Goal: Browse casually: Explore the website without a specific task or goal

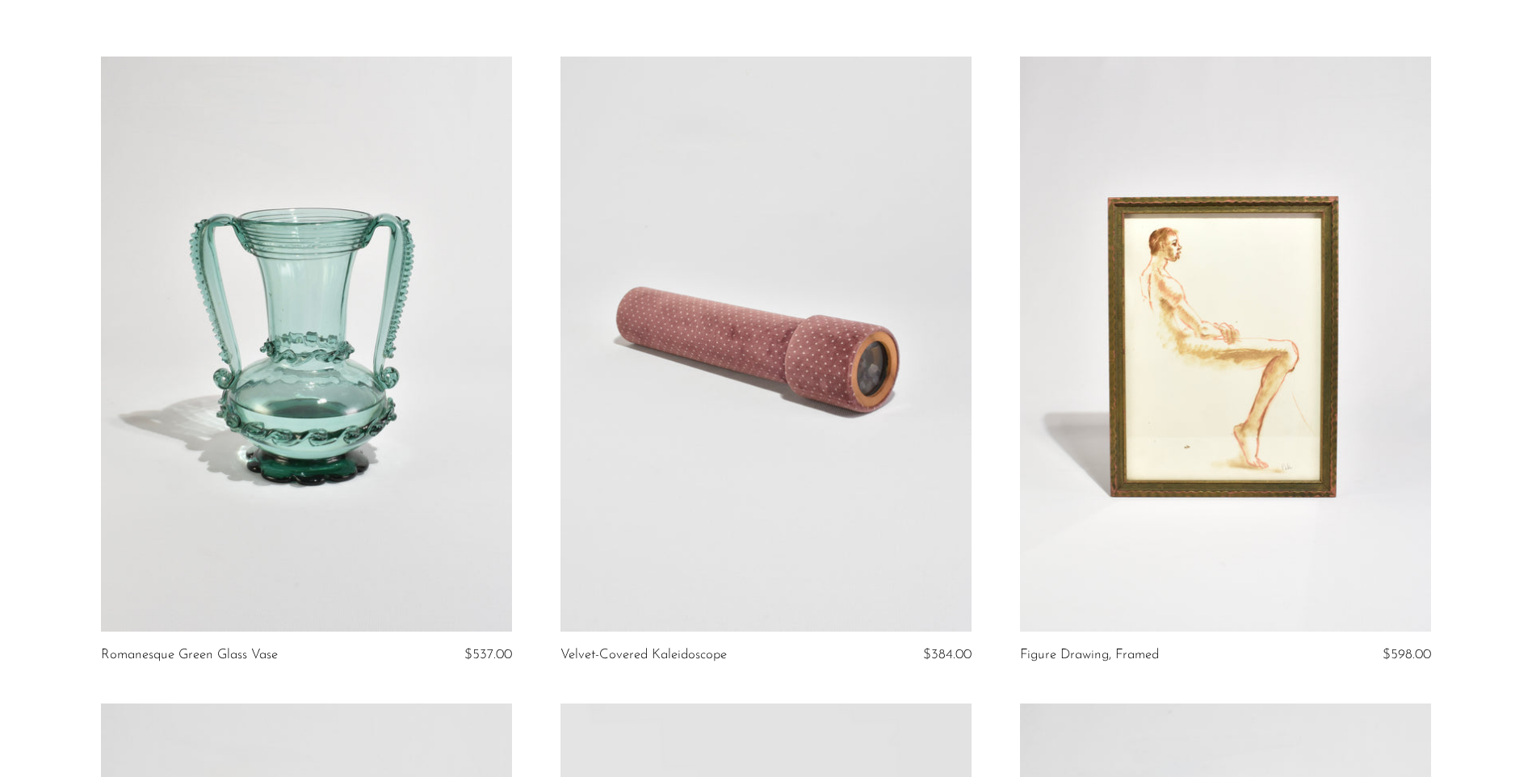
scroll to position [81, 0]
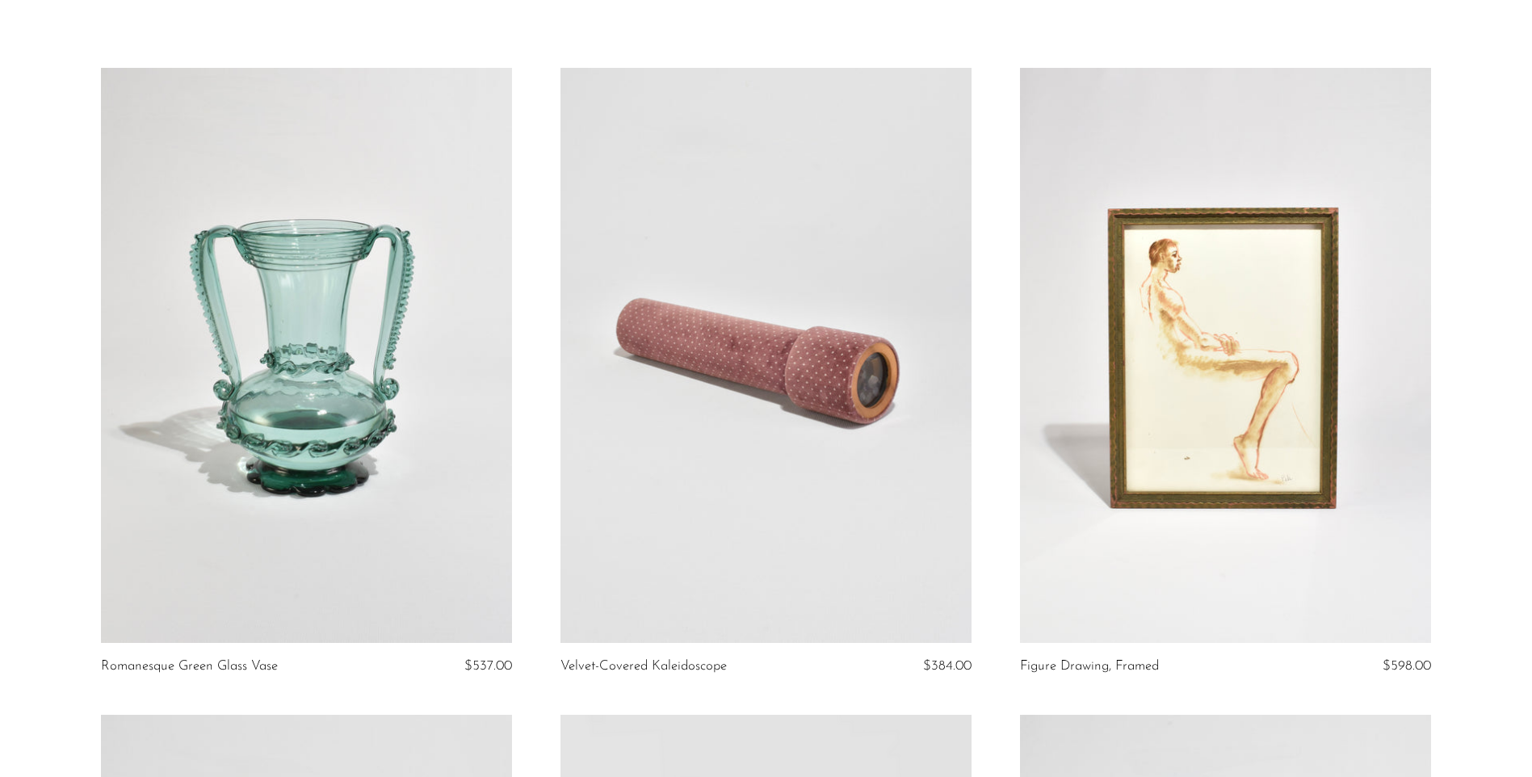
click at [251, 339] on link at bounding box center [306, 356] width 411 height 576
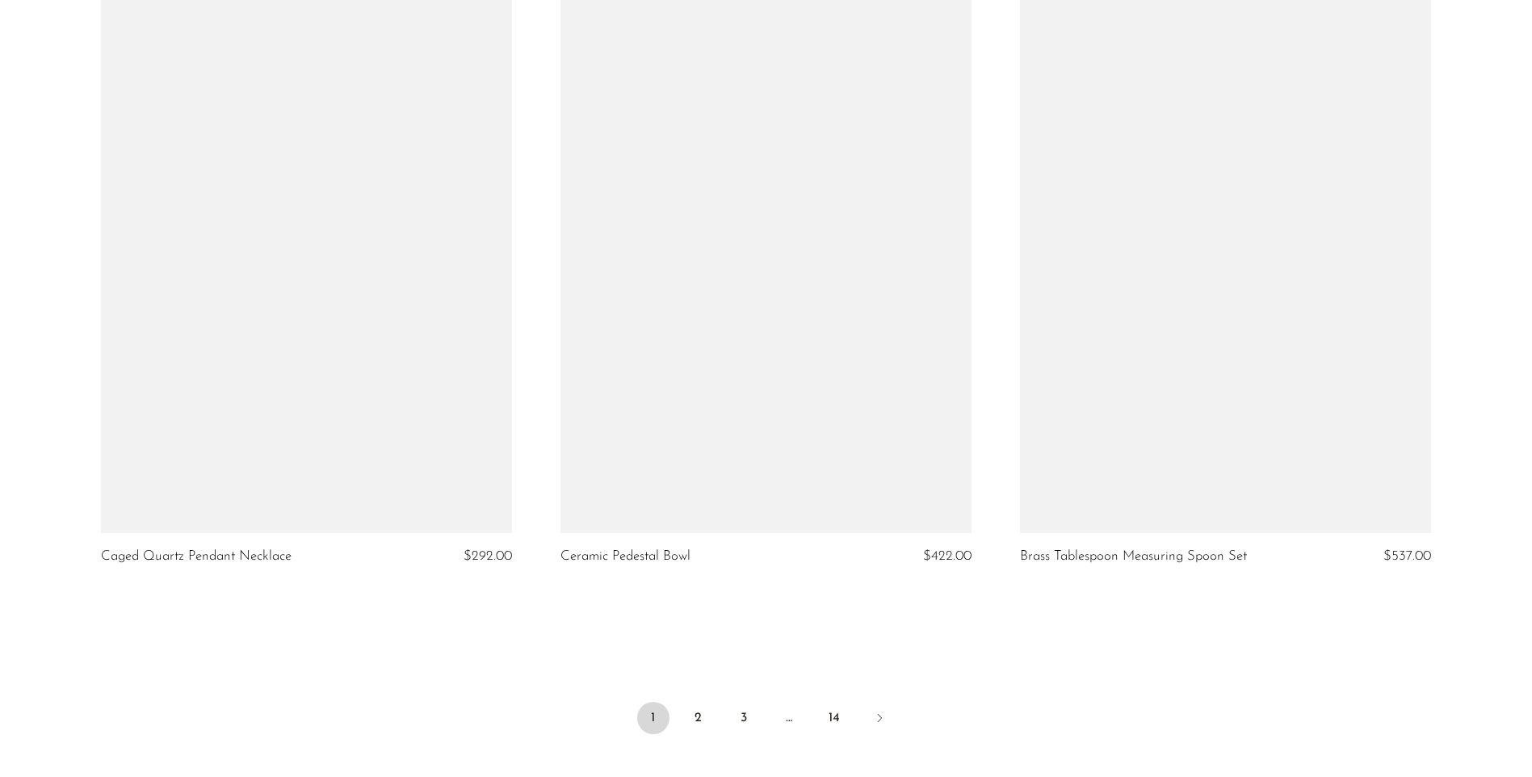
scroll to position [7512, 0]
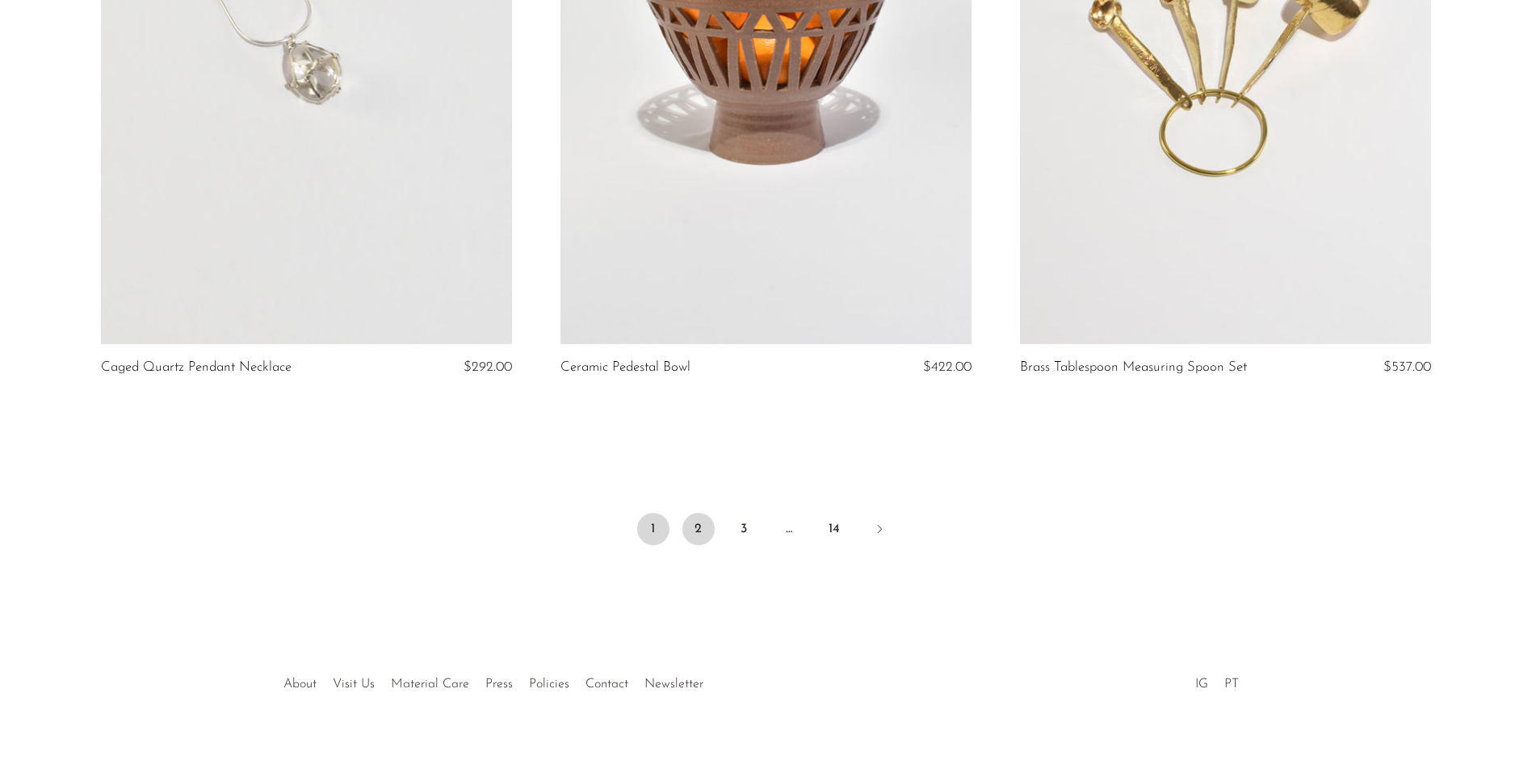
click at [702, 514] on link "2" at bounding box center [698, 529] width 32 height 32
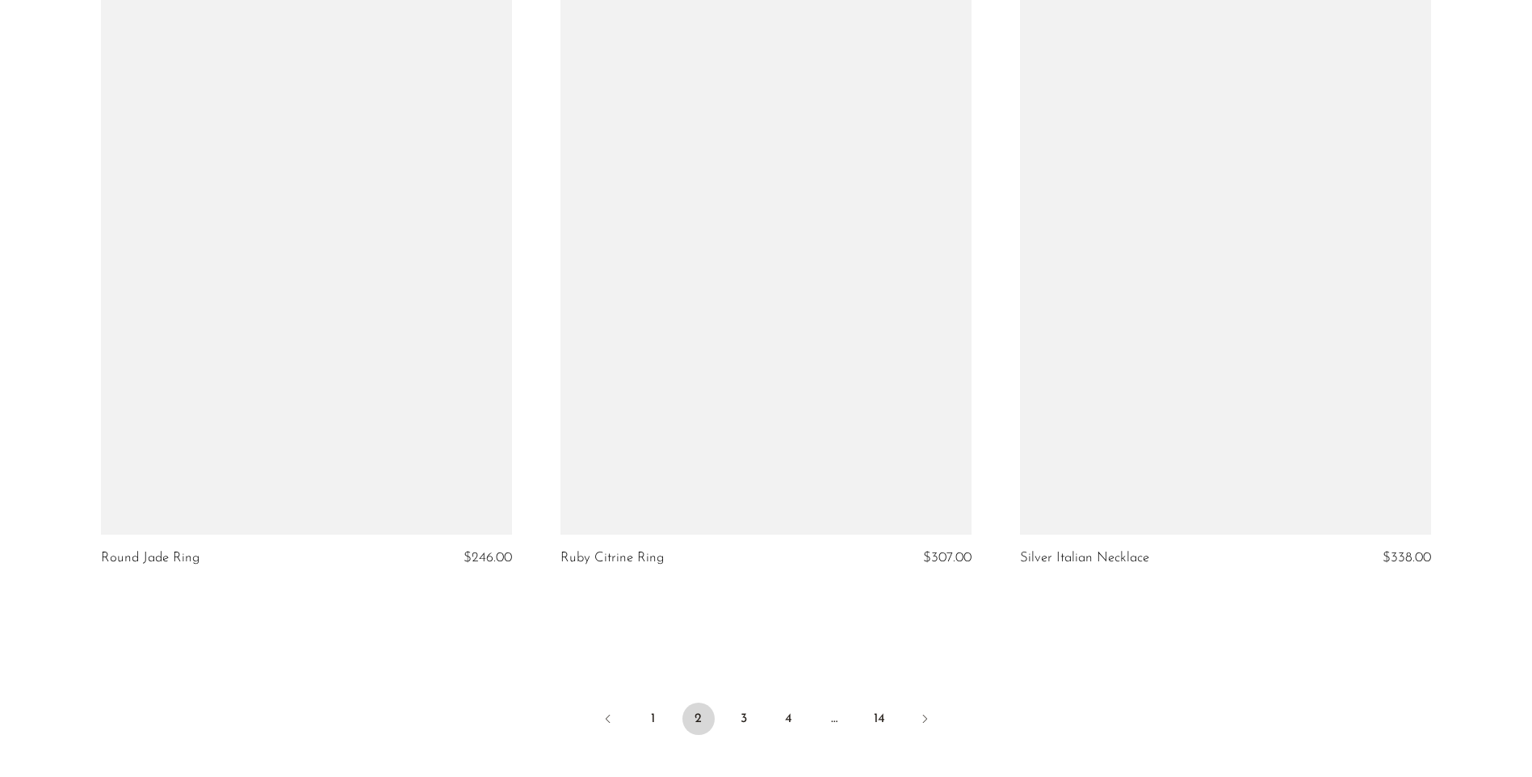
scroll to position [7512, 0]
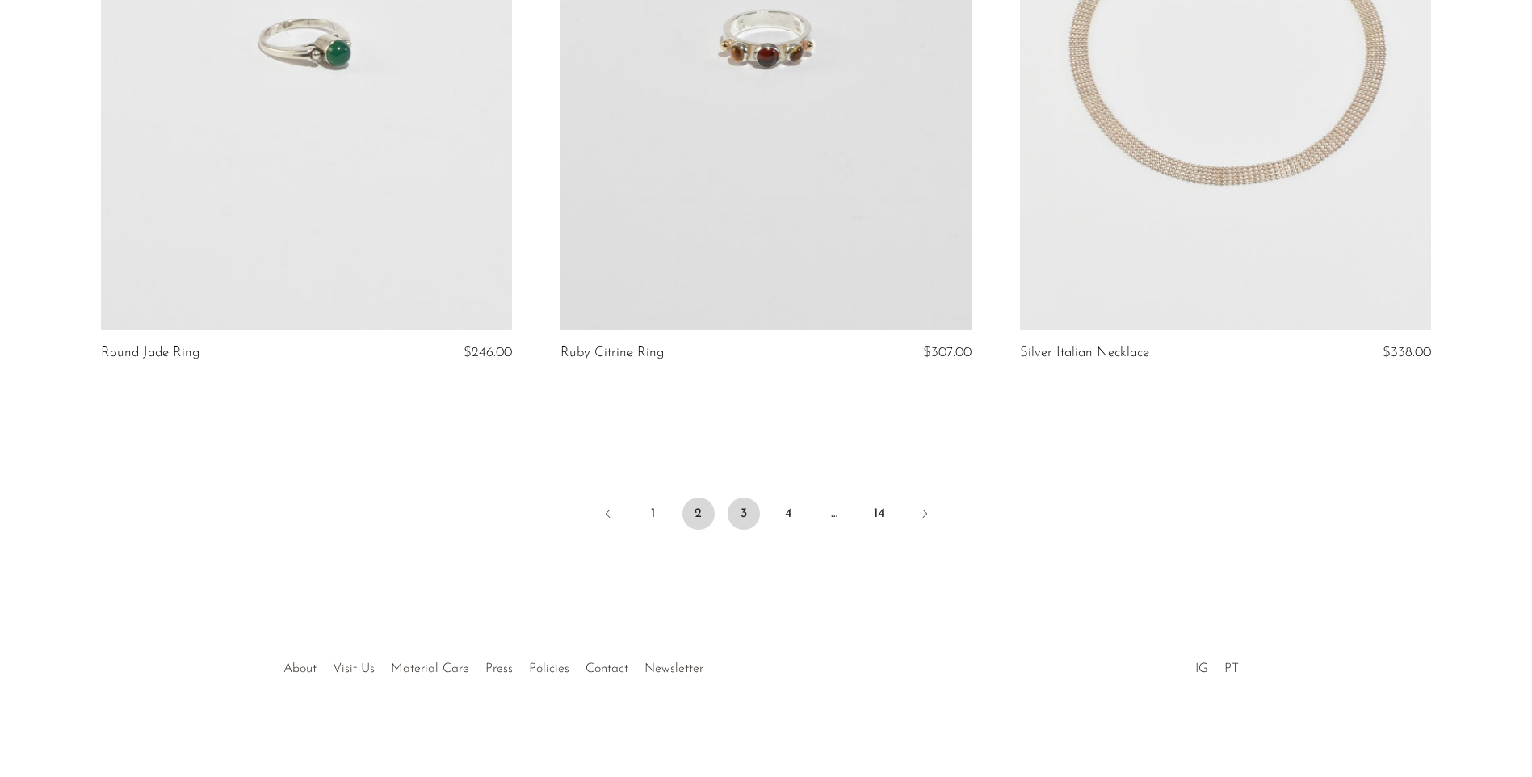
click at [745, 506] on link "3" at bounding box center [744, 514] width 32 height 32
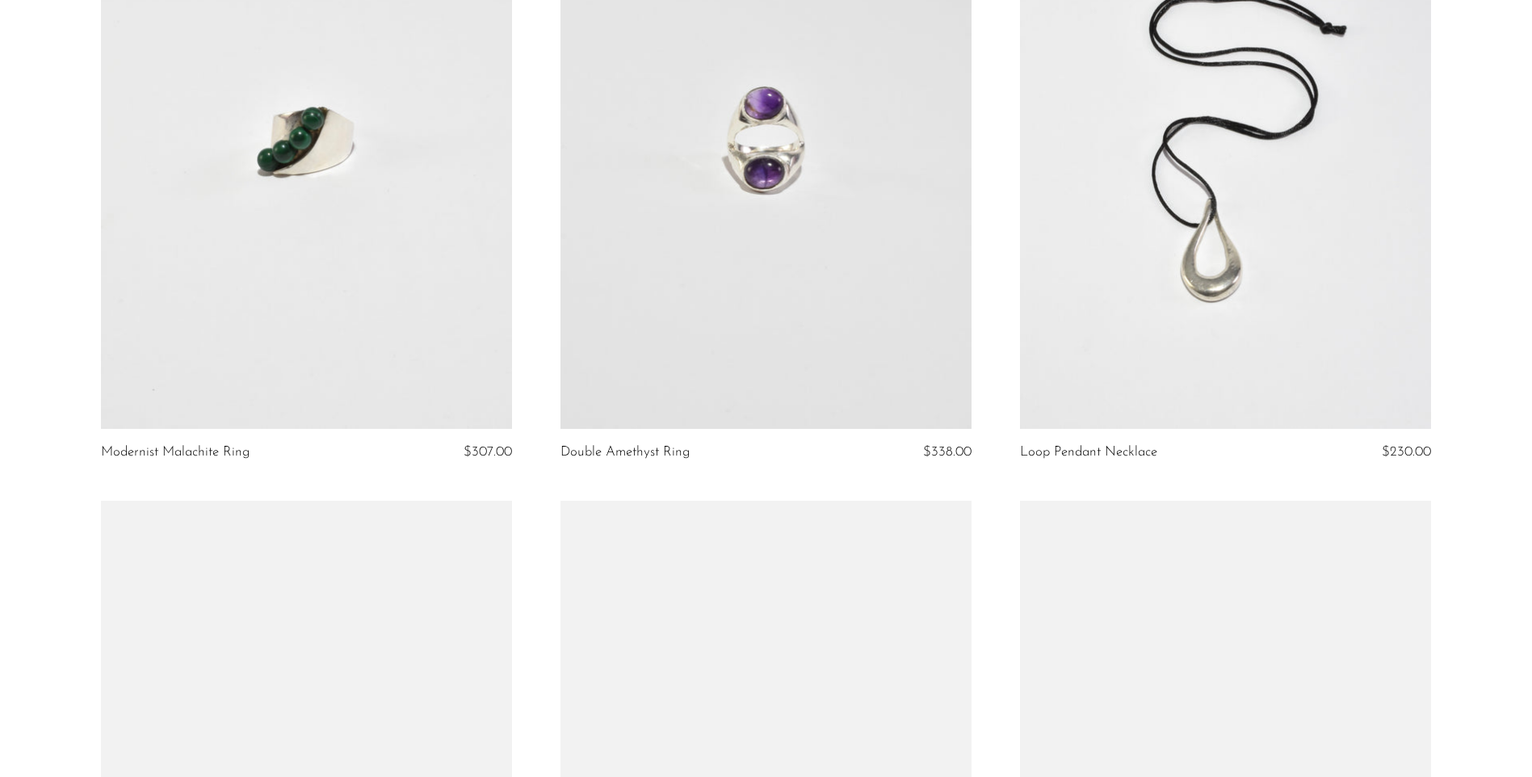
scroll to position [5654, 0]
